Goal: Information Seeking & Learning: Learn about a topic

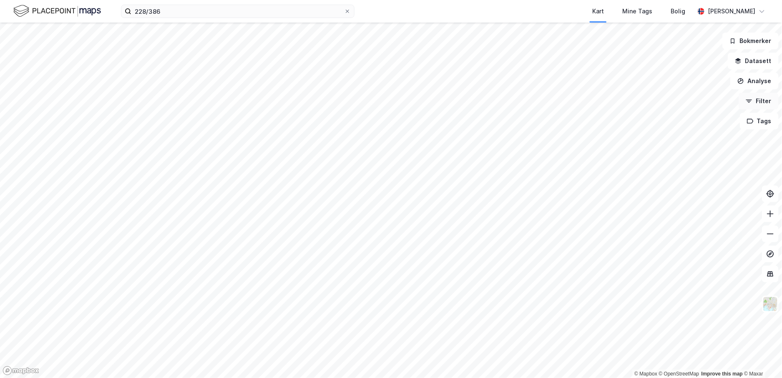
click at [755, 103] on button "Filter" at bounding box center [759, 101] width 40 height 17
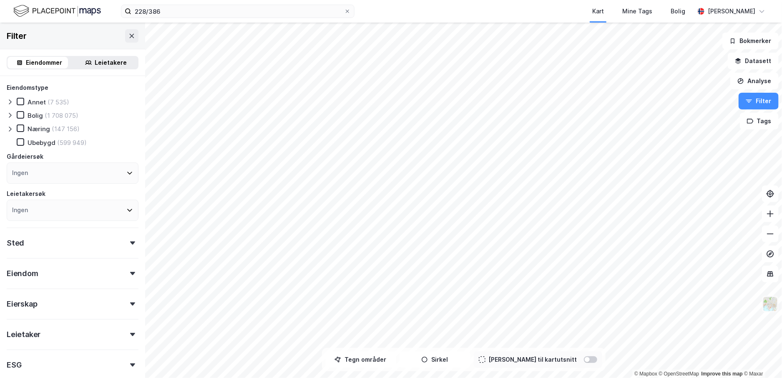
click at [773, 302] on img at bounding box center [771, 304] width 16 height 16
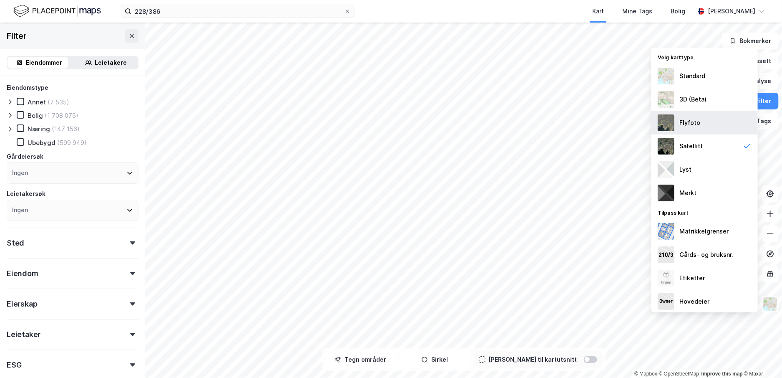
click at [703, 124] on div "Flyfoto" at bounding box center [704, 122] width 107 height 23
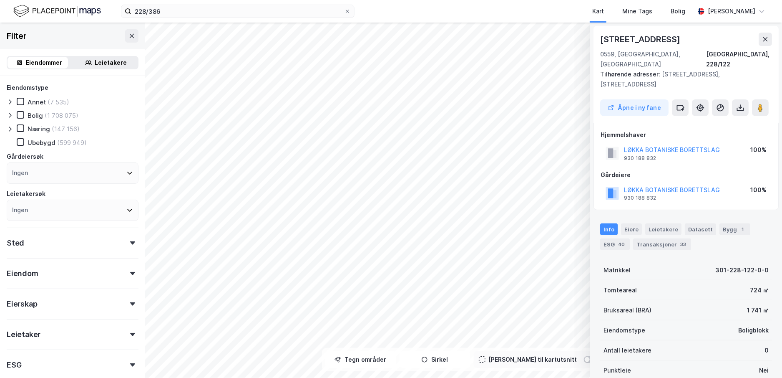
scroll to position [1, 0]
